Goal: Information Seeking & Learning: Find specific fact

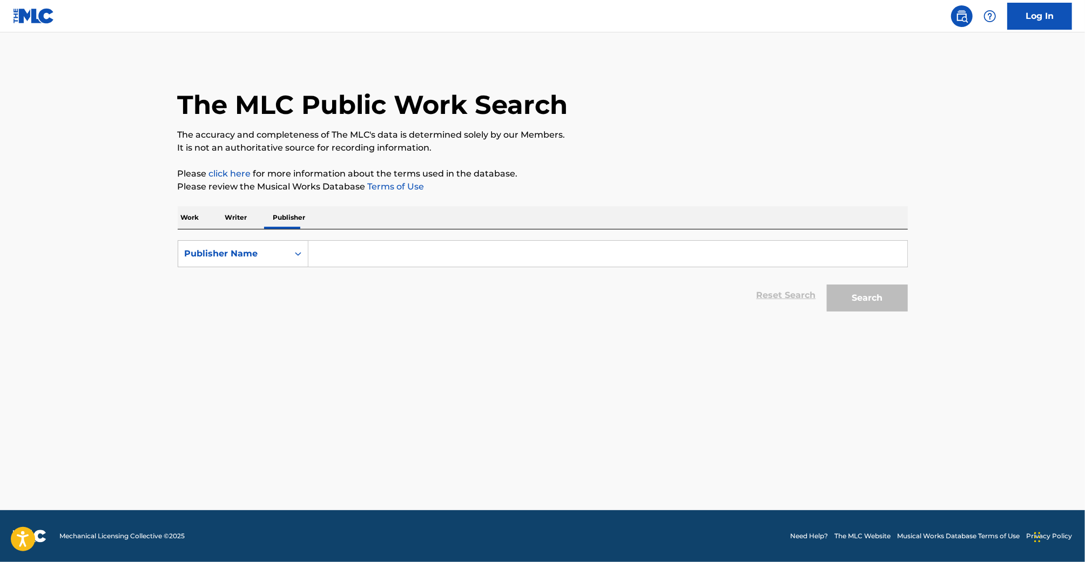
click at [476, 262] on input "Search Form" at bounding box center [607, 254] width 599 height 26
type input "evil industry"
click at [827, 285] on button "Search" at bounding box center [867, 298] width 81 height 27
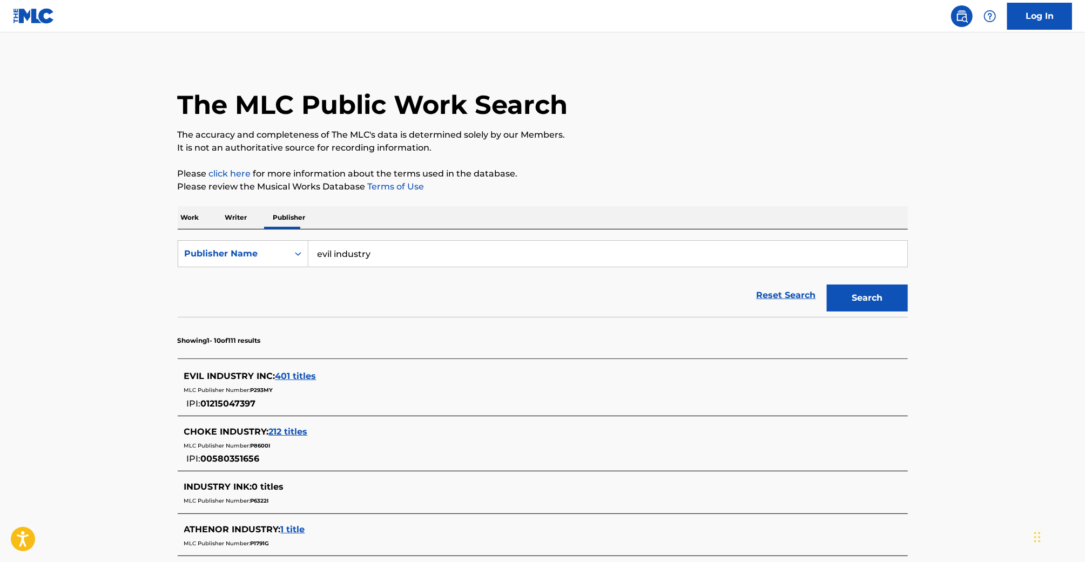
click at [303, 385] on div "MLC Publisher Number: P293MY" at bounding box center [528, 389] width 689 height 13
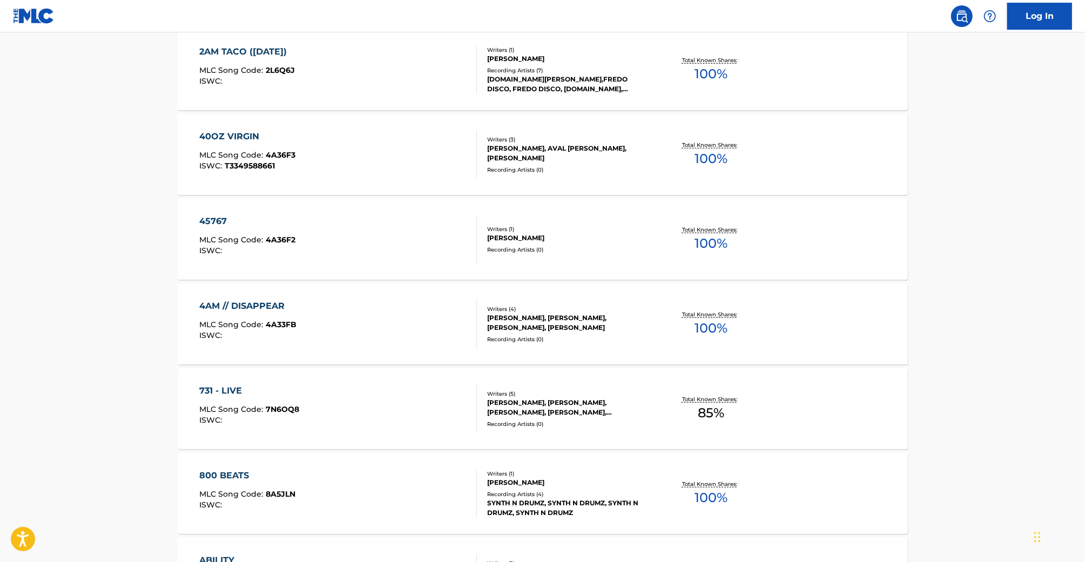
scroll to position [803, 0]
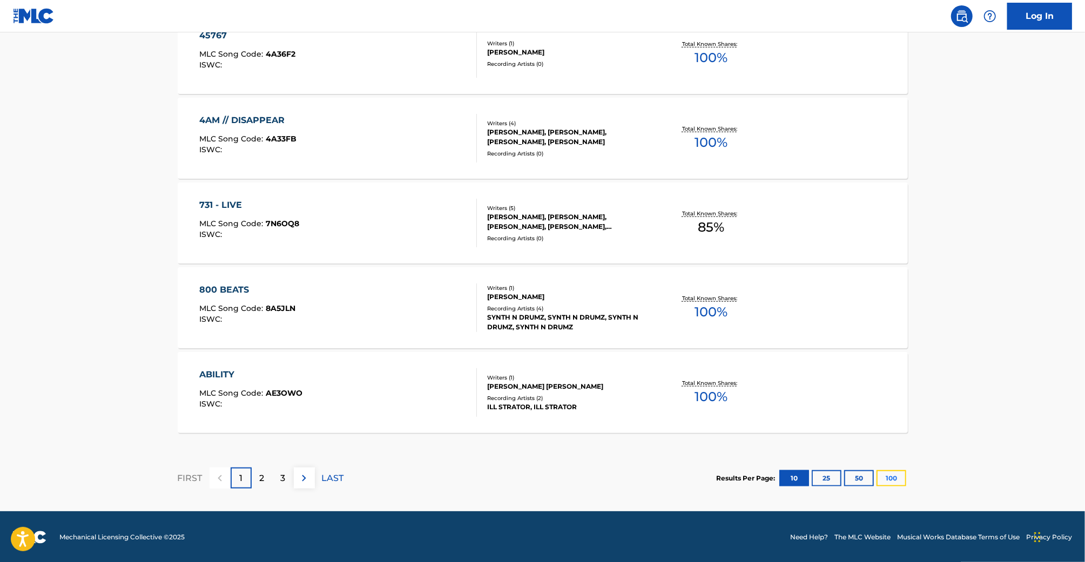
click at [894, 482] on button "100" at bounding box center [892, 479] width 30 height 16
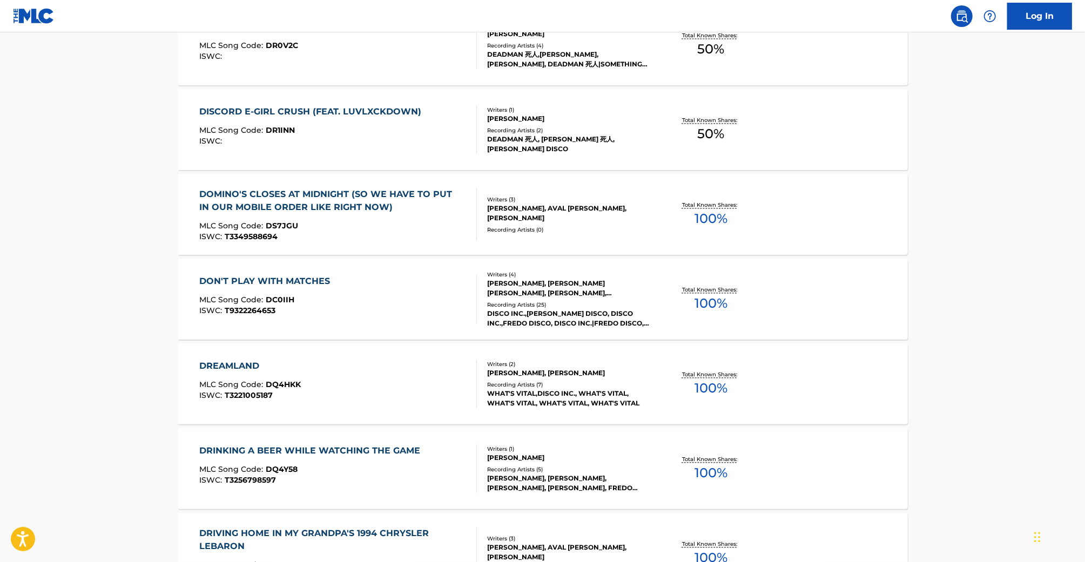
scroll to position [8436, 0]
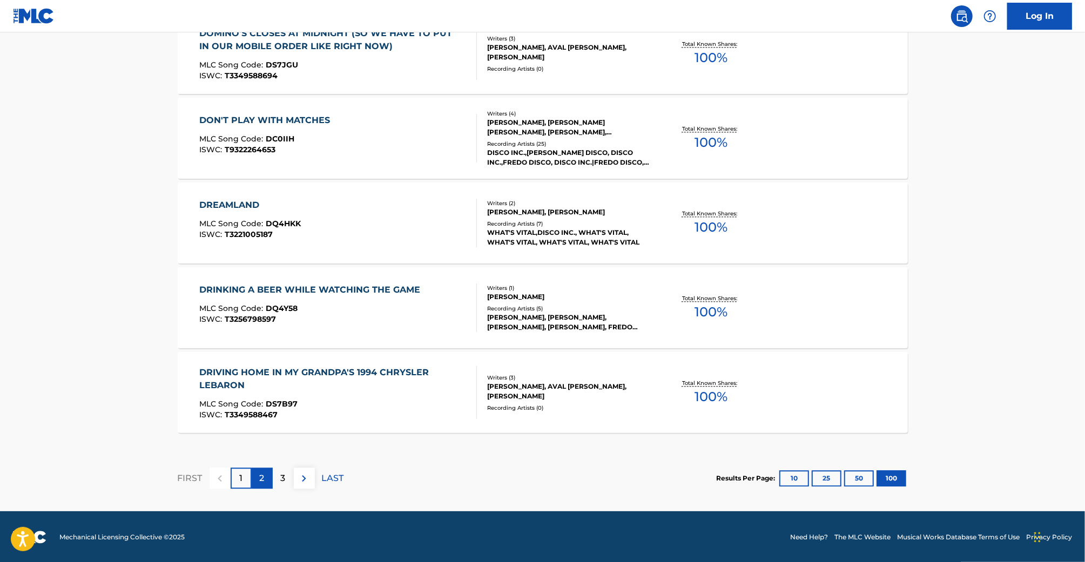
click at [259, 478] on div "2" at bounding box center [262, 478] width 21 height 21
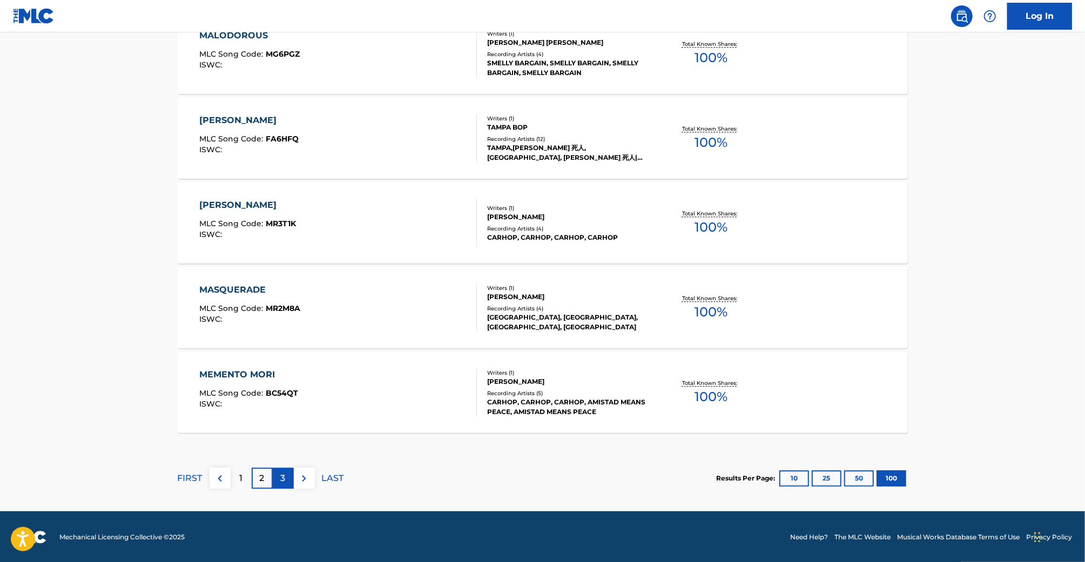
click at [279, 476] on div "3" at bounding box center [283, 478] width 21 height 21
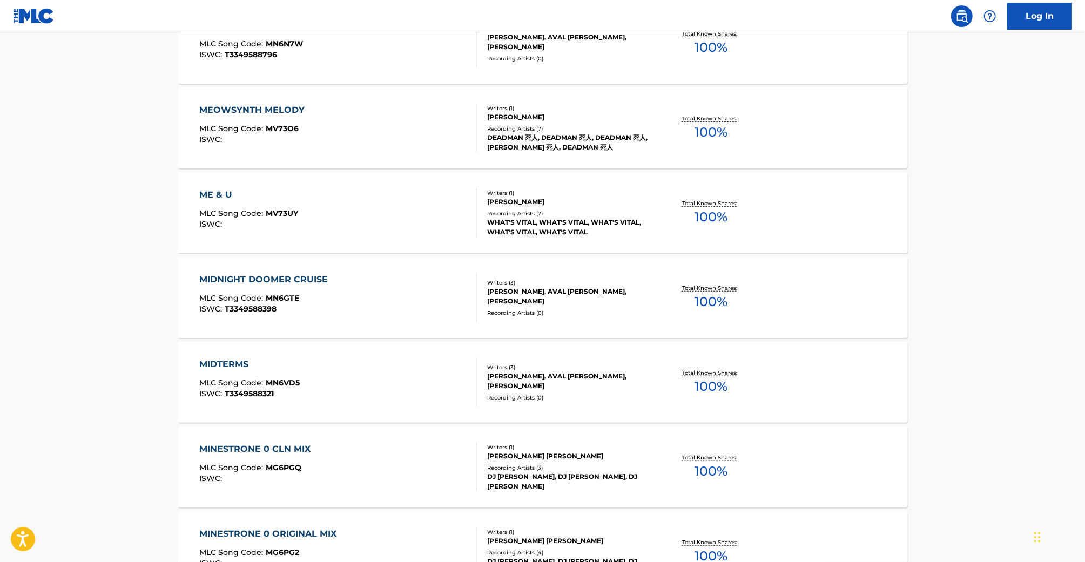
scroll to position [650, 0]
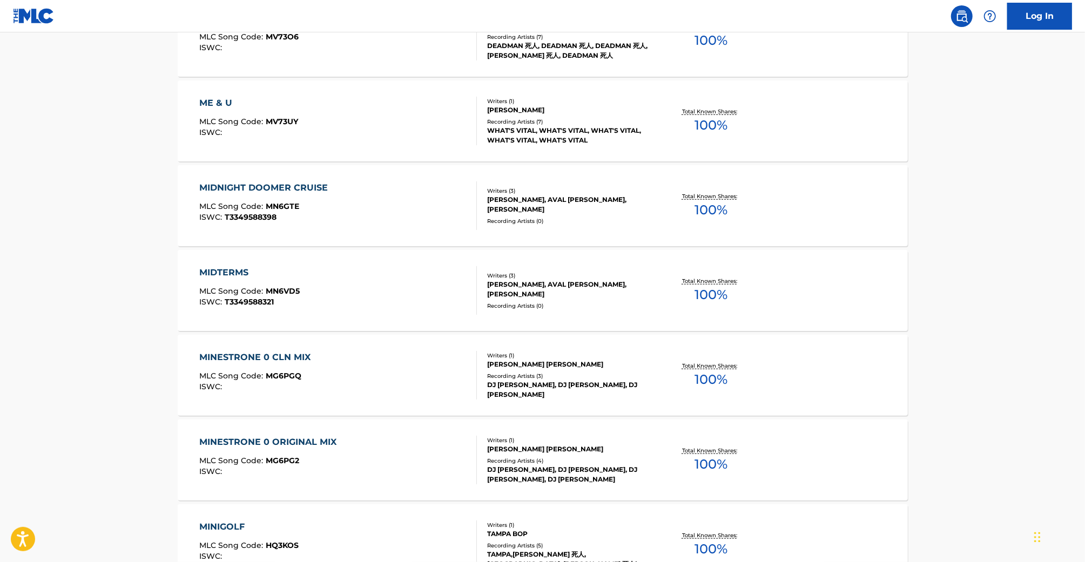
click at [406, 214] on div "MIDNIGHT DOOMER CRUISE MLC Song Code : MN6GTE ISWC : T3349588398" at bounding box center [338, 206] width 278 height 49
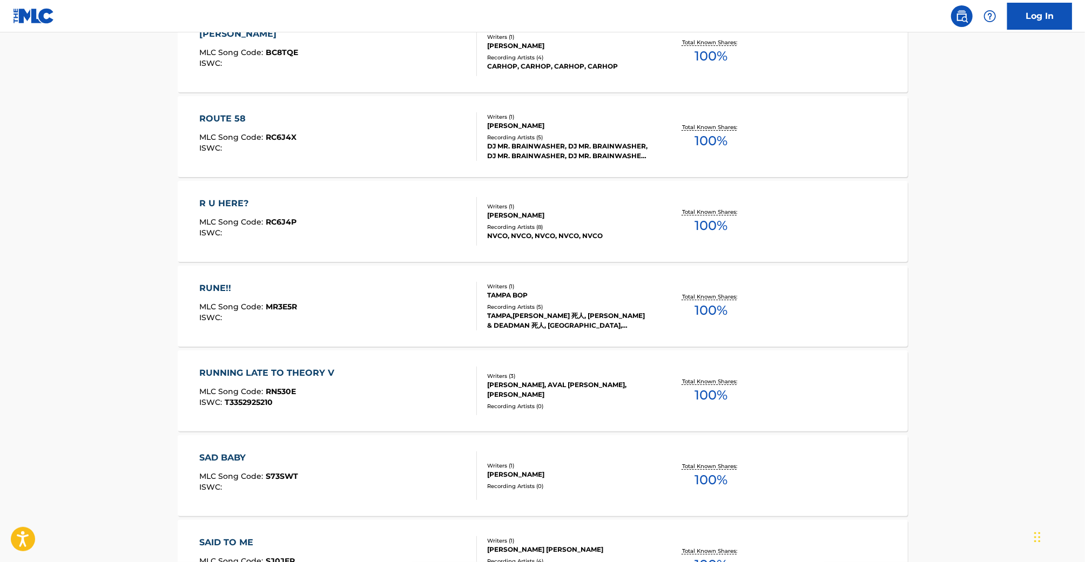
scroll to position [6260, 0]
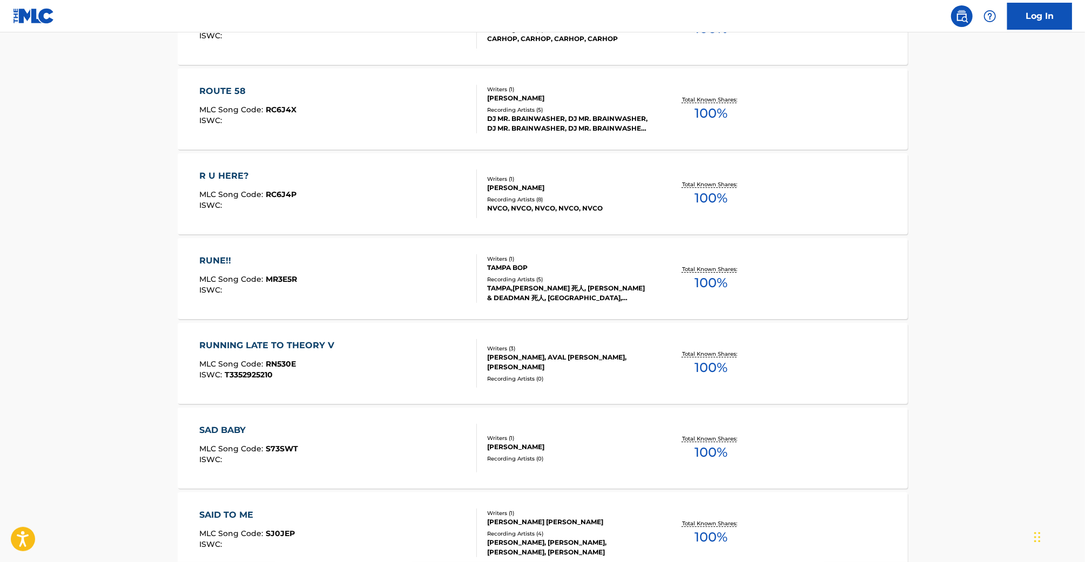
click at [579, 391] on div "RUNNING LATE TO THEORY V MLC Song Code : RN530E ISWC : T3352925210 Writers ( 3 …" at bounding box center [543, 363] width 730 height 81
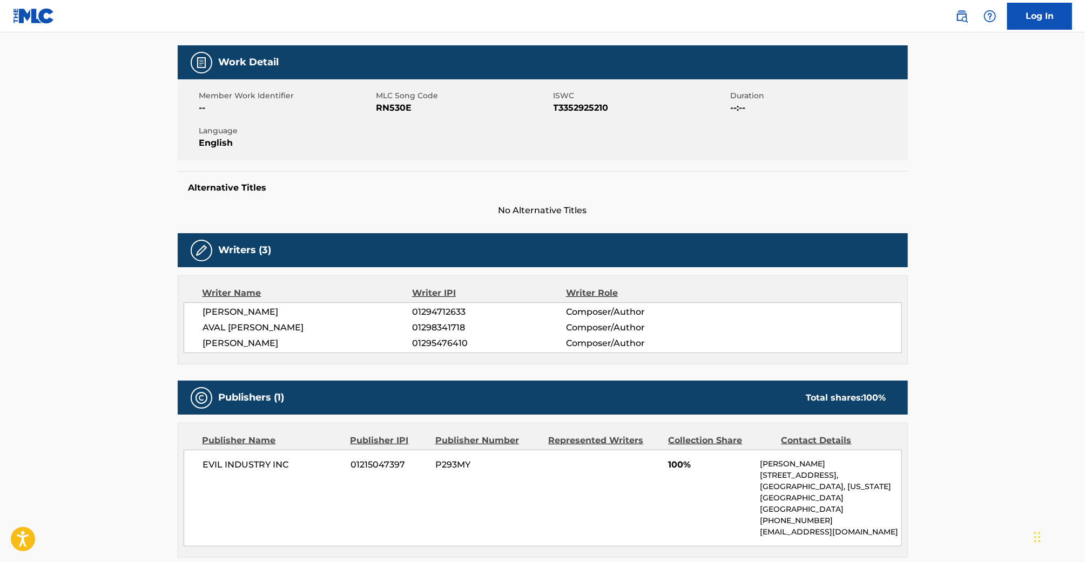
scroll to position [145, 0]
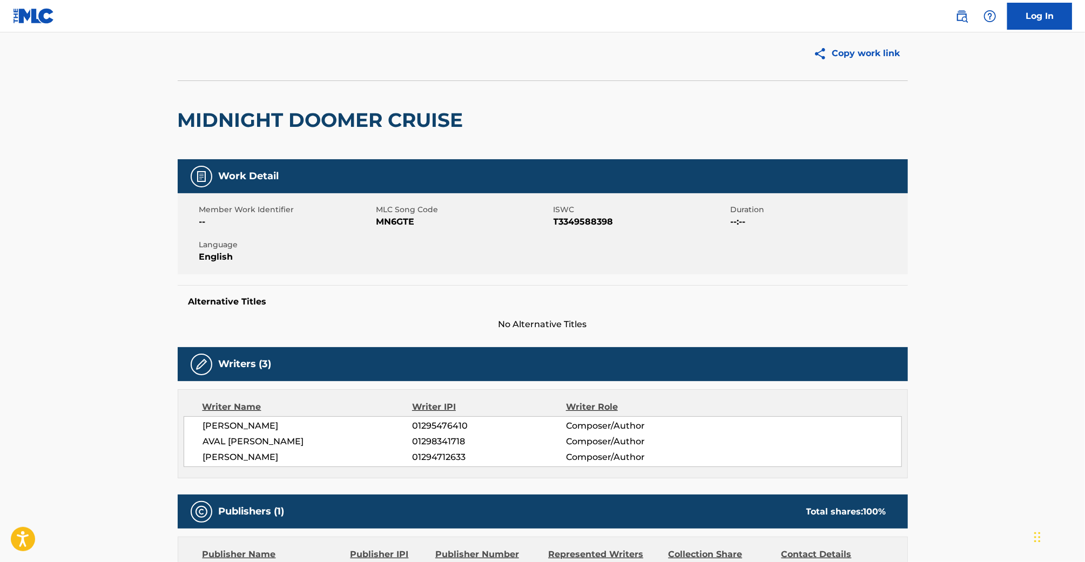
scroll to position [42, 0]
